Goal: Book appointment/travel/reservation

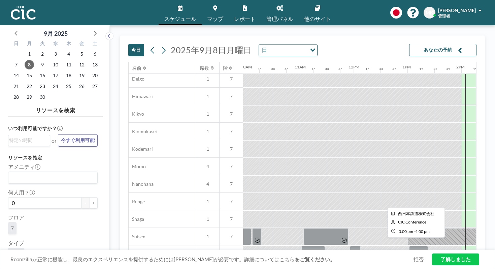
scroll to position [0, 536]
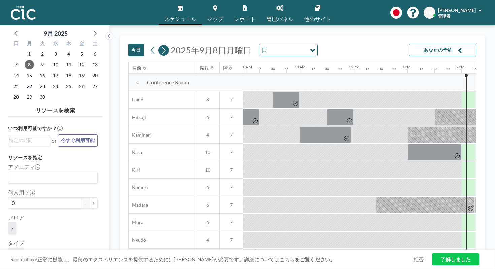
click at [160, 45] on icon at bounding box center [163, 50] width 6 height 10
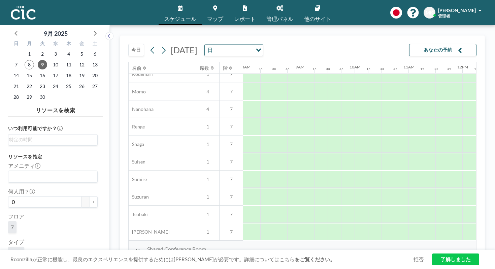
scroll to position [323, 431]
click at [128, 44] on button "今日" at bounding box center [136, 50] width 16 height 12
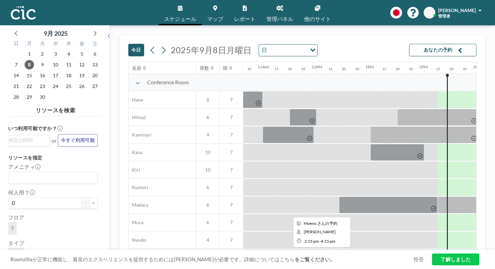
scroll to position [0, 566]
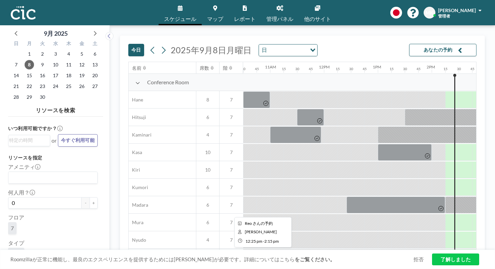
click at [347, 196] on div at bounding box center [396, 204] width 99 height 17
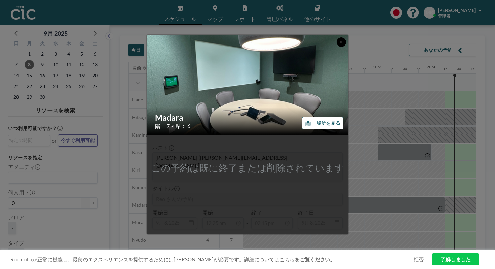
click at [337, 47] on button at bounding box center [341, 41] width 9 height 9
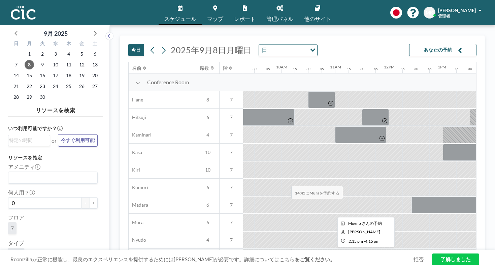
scroll to position [0, 496]
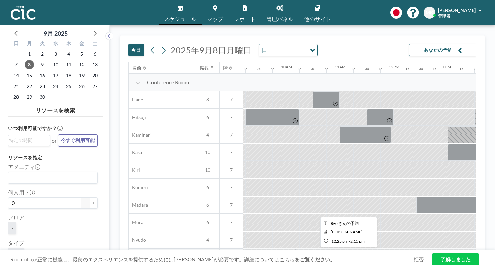
click at [416, 196] on div at bounding box center [465, 204] width 99 height 17
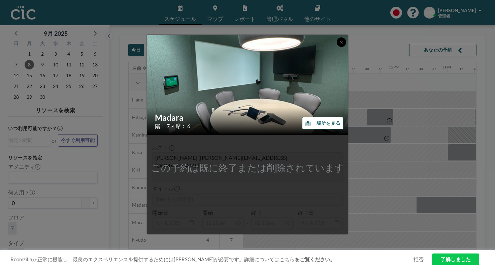
click at [337, 47] on button at bounding box center [341, 41] width 9 height 9
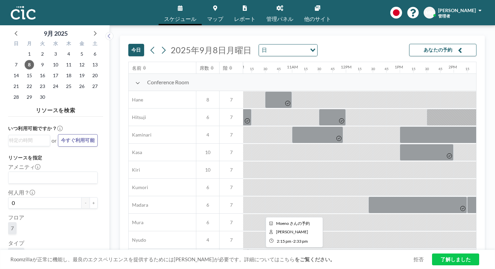
scroll to position [0, 536]
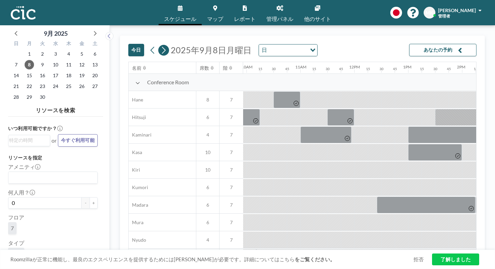
click at [160, 45] on icon at bounding box center [163, 50] width 6 height 10
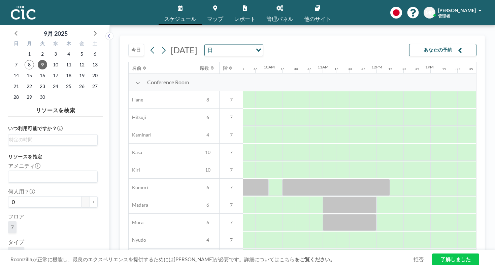
scroll to position [0, 520]
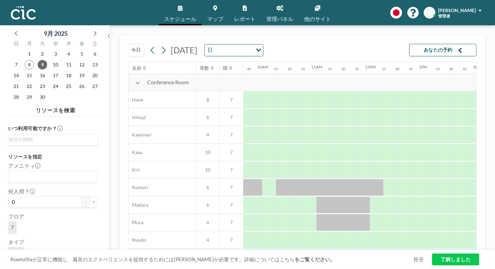
click at [128, 44] on button "今日" at bounding box center [136, 50] width 16 height 12
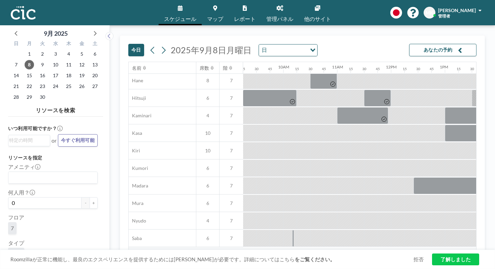
scroll to position [0, 499]
